Goal: Transaction & Acquisition: Obtain resource

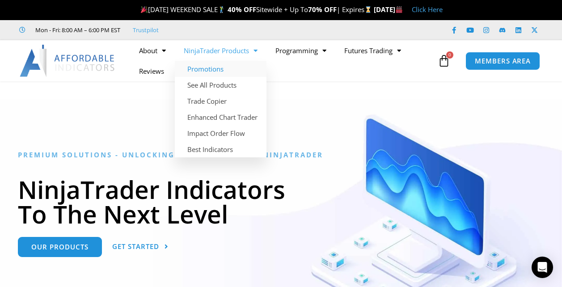
click at [210, 67] on link "Promotions" at bounding box center [221, 69] width 92 height 16
